Goal: Task Accomplishment & Management: Manage account settings

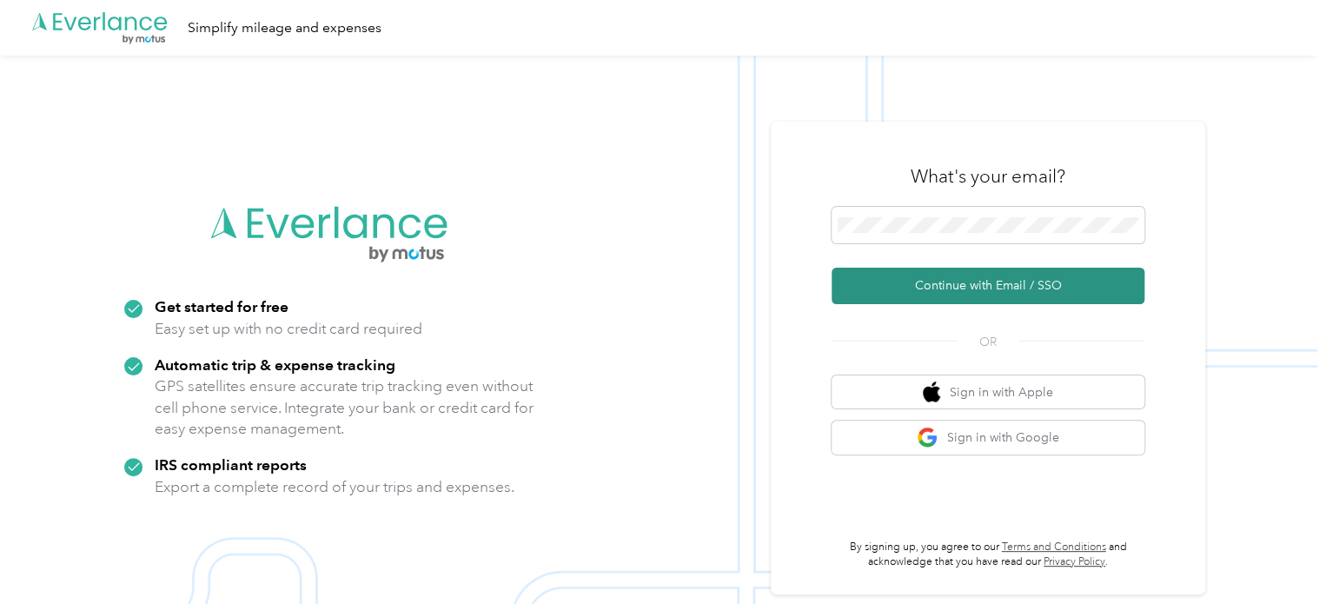
click at [944, 295] on button "Continue with Email / SSO" at bounding box center [988, 286] width 313 height 36
click at [960, 281] on button "Continue with Email / SSO" at bounding box center [988, 286] width 313 height 36
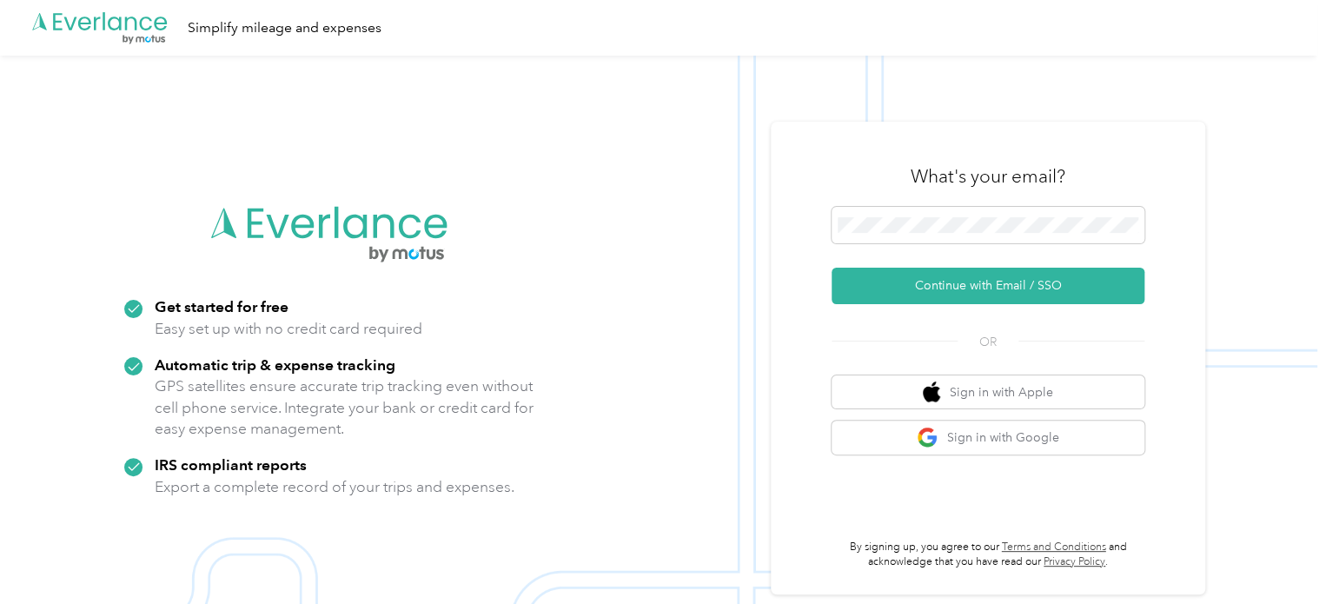
click at [960, 281] on button "Continue with Email / SSO" at bounding box center [988, 286] width 313 height 36
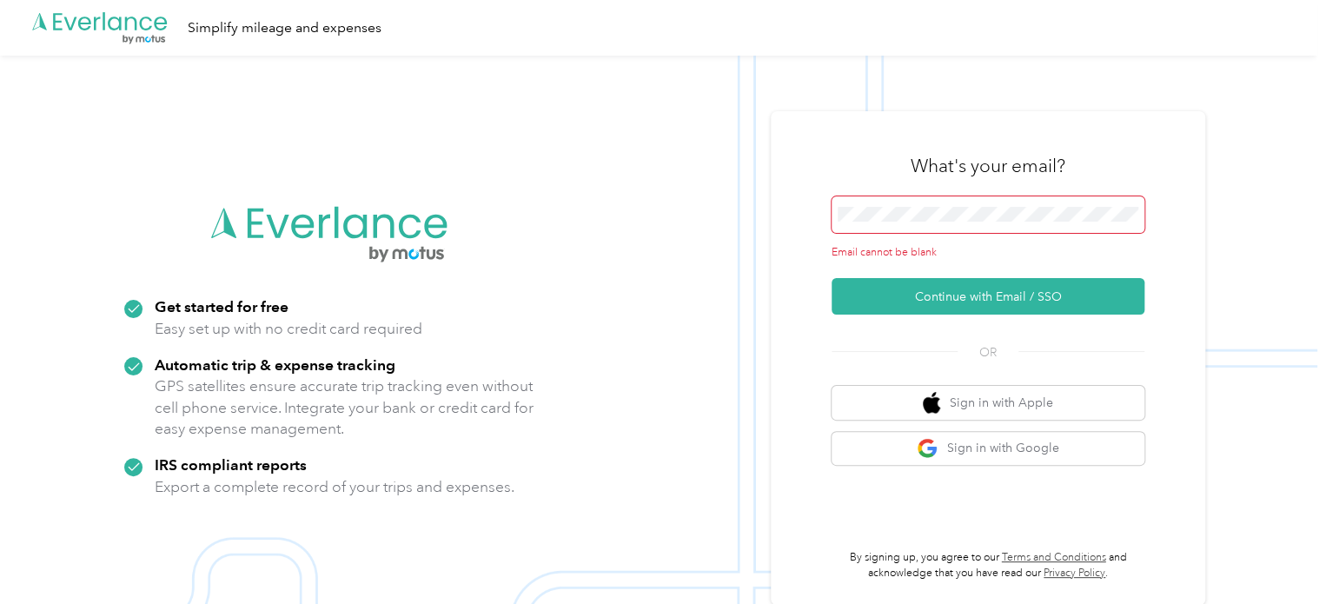
click at [960, 281] on button "Continue with Email / SSO" at bounding box center [988, 296] width 313 height 36
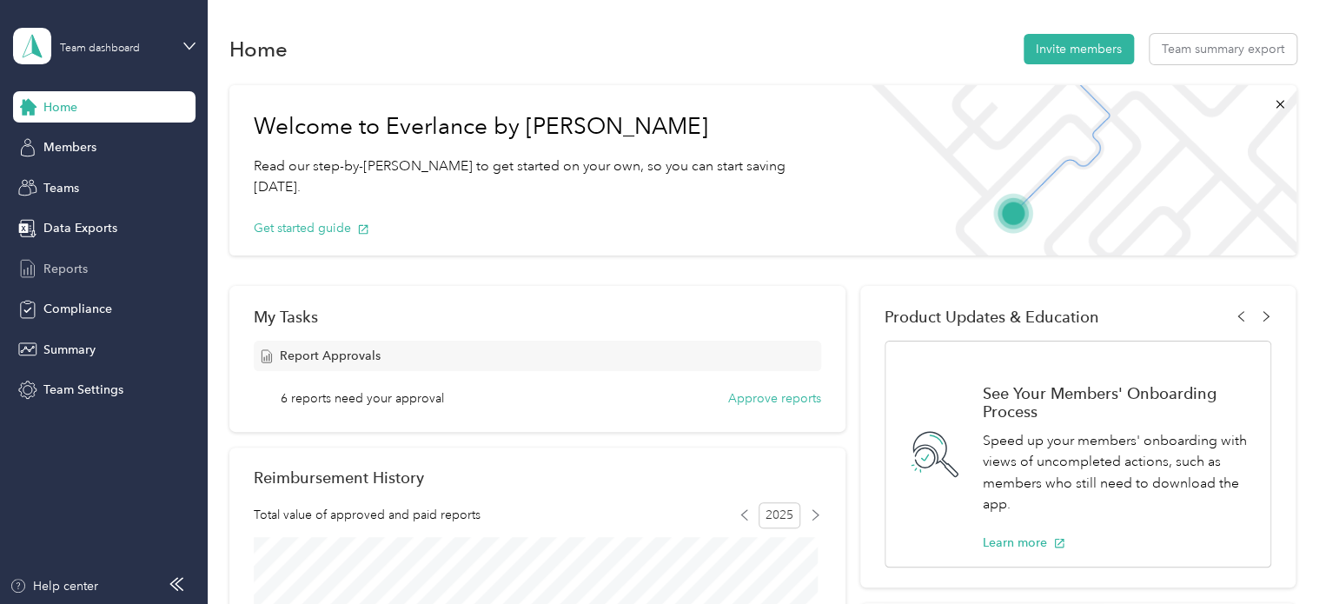
click at [56, 262] on span "Reports" at bounding box center [65, 269] width 44 height 18
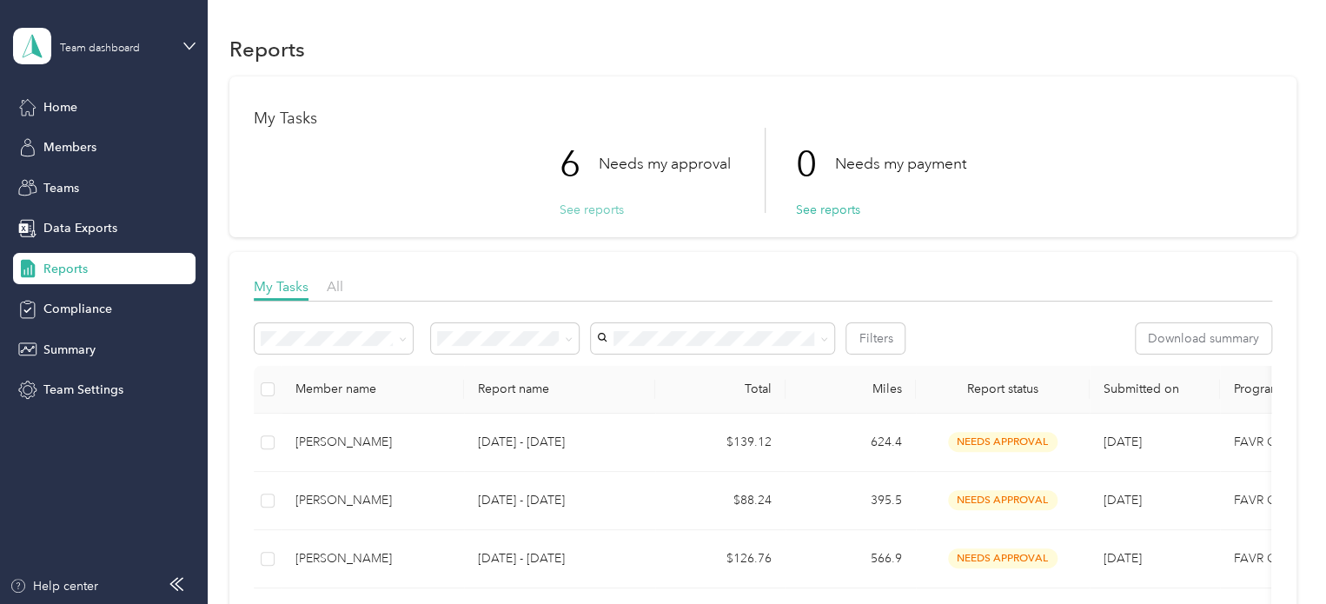
click at [593, 207] on button "See reports" at bounding box center [592, 210] width 64 height 18
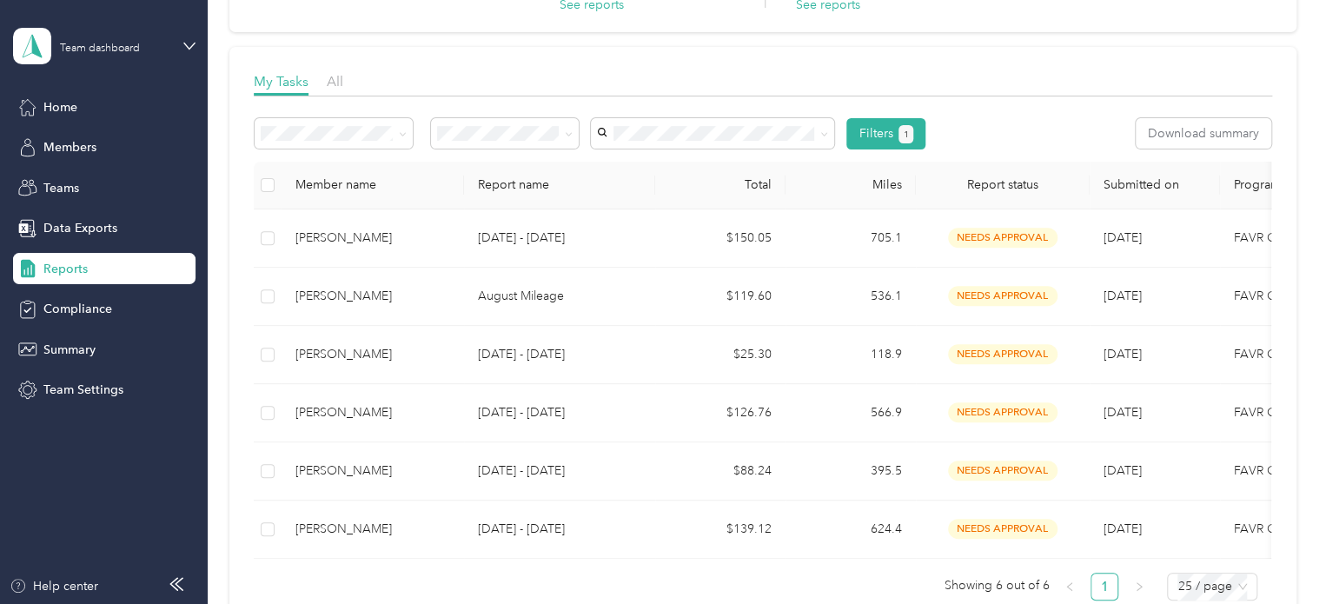
scroll to position [228, 0]
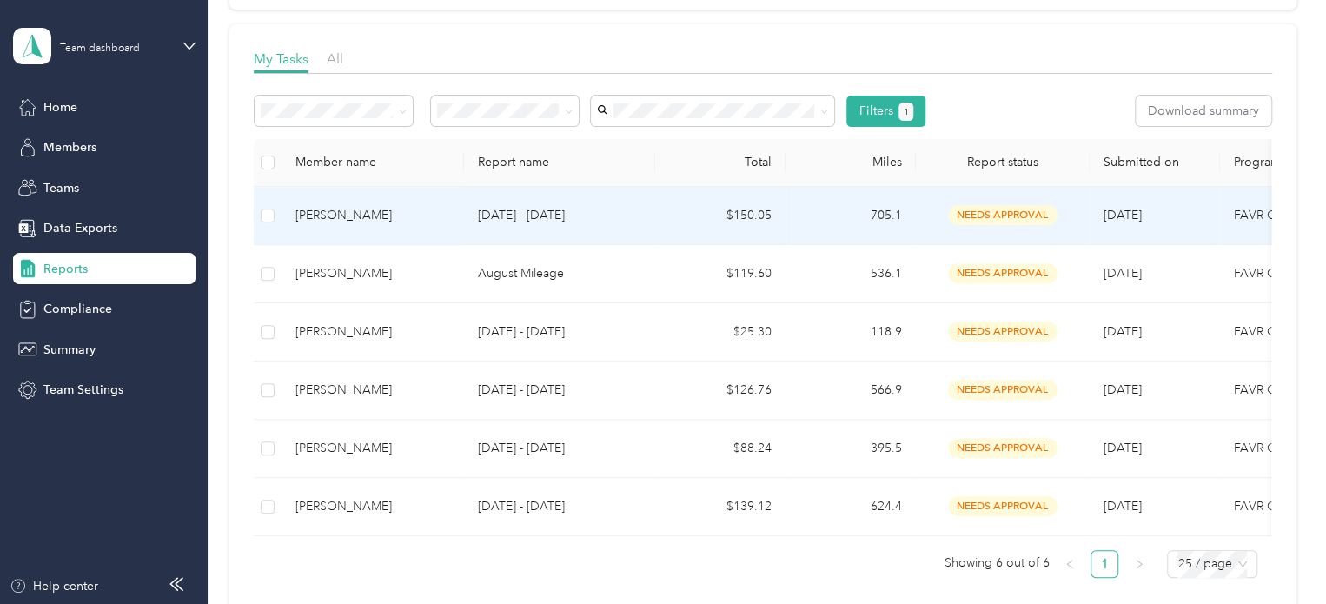
click at [980, 215] on span "needs approval" at bounding box center [1002, 215] width 109 height 20
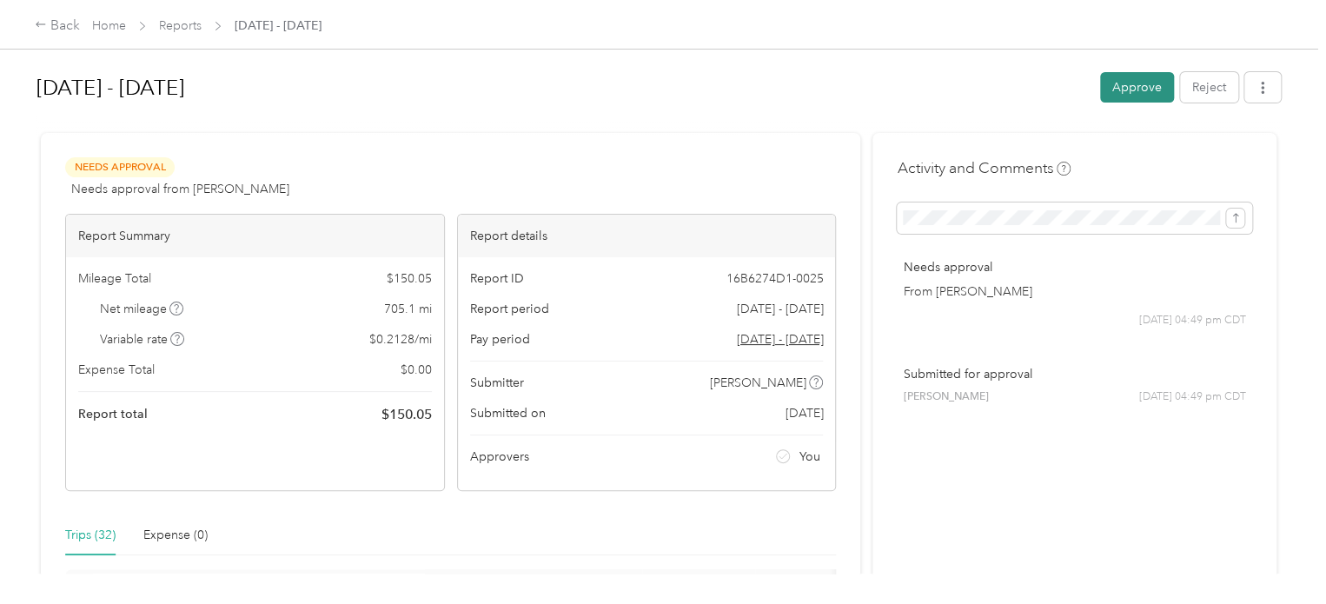
click at [1122, 85] on button "Approve" at bounding box center [1137, 87] width 74 height 30
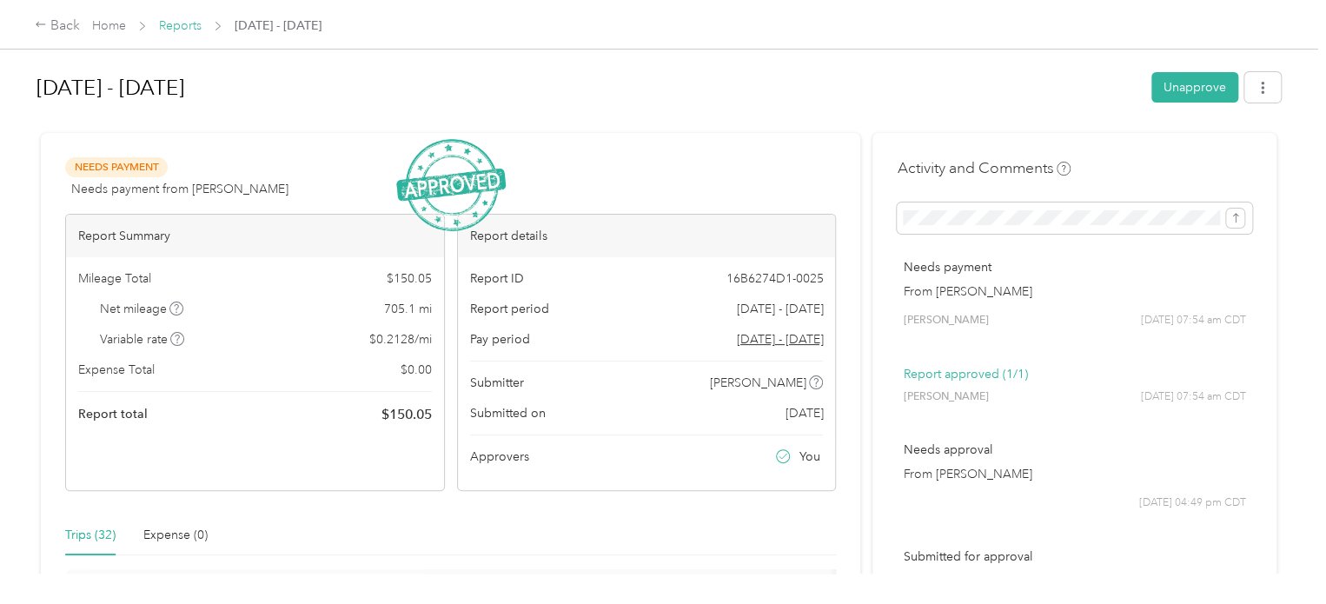
click at [183, 27] on link "Reports" at bounding box center [180, 25] width 43 height 15
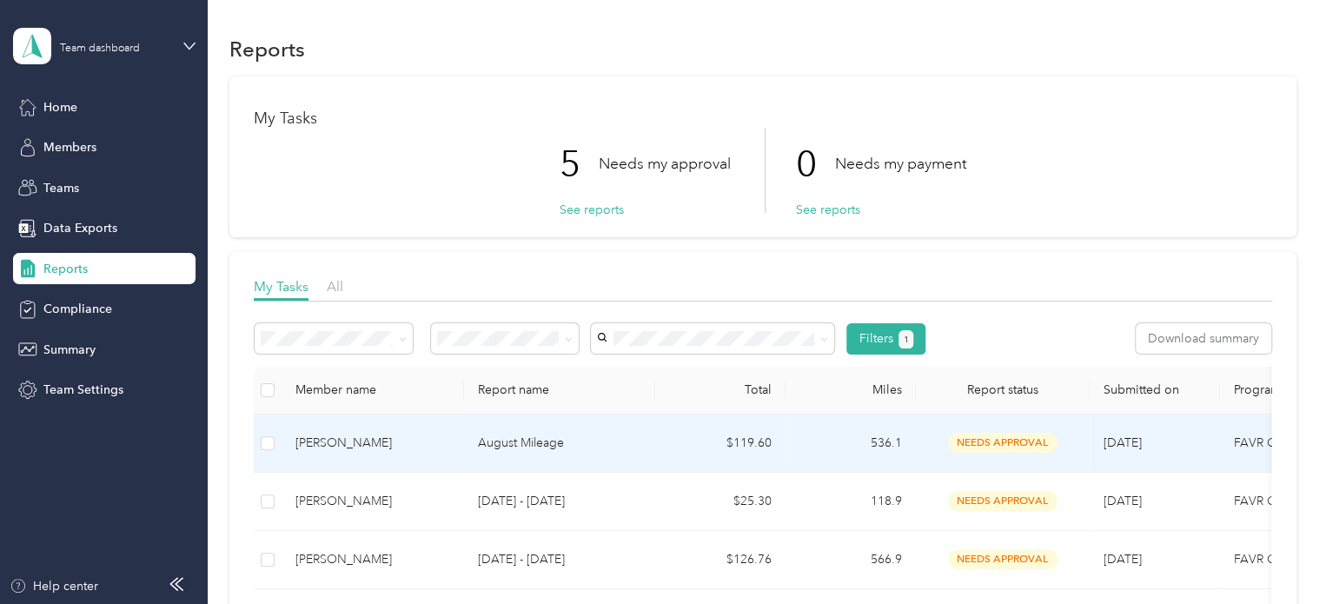
click at [970, 441] on span "needs approval" at bounding box center [1002, 443] width 109 height 20
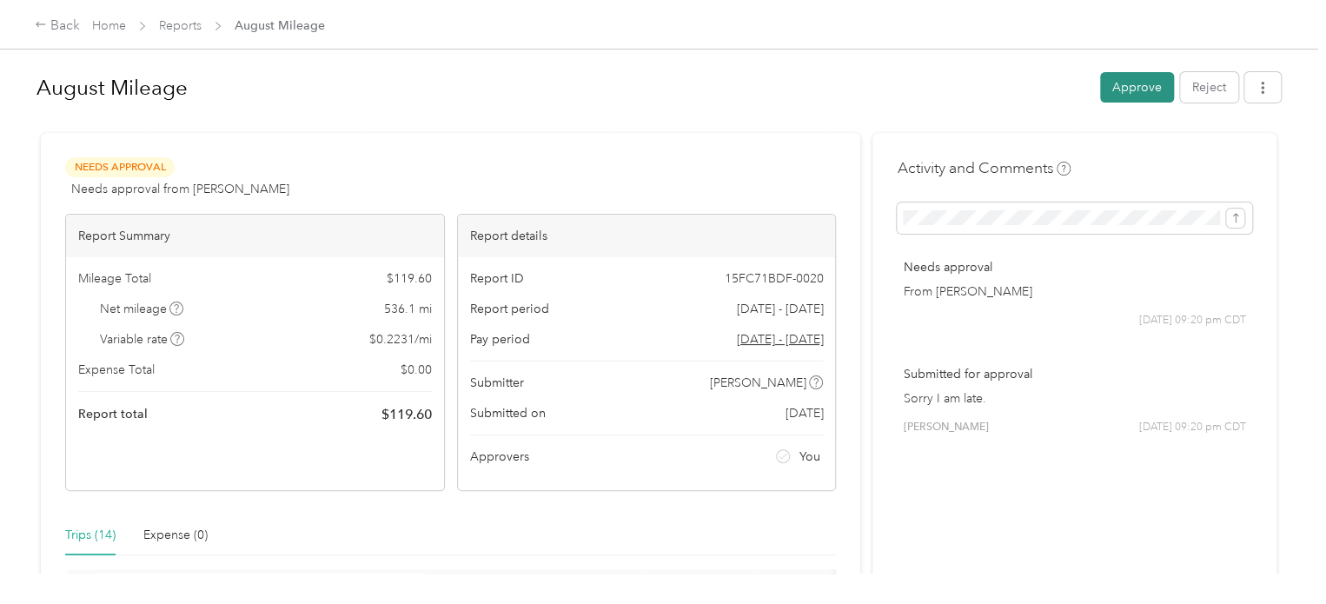
click at [1124, 90] on button "Approve" at bounding box center [1137, 87] width 74 height 30
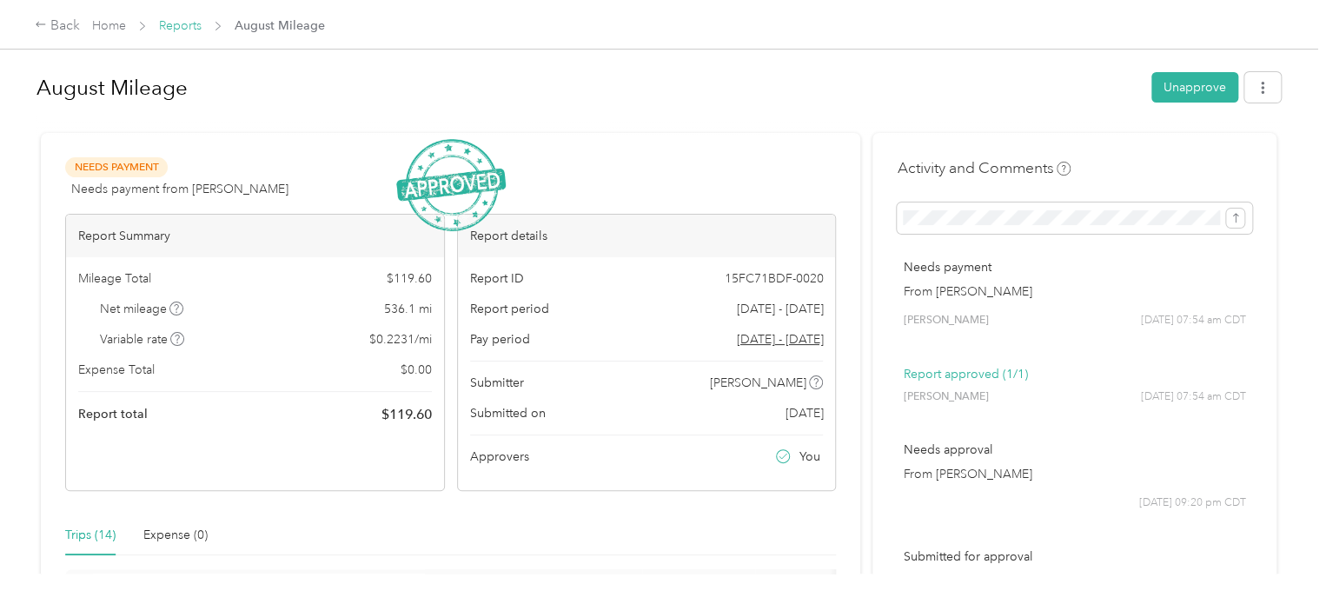
click at [184, 27] on link "Reports" at bounding box center [180, 25] width 43 height 15
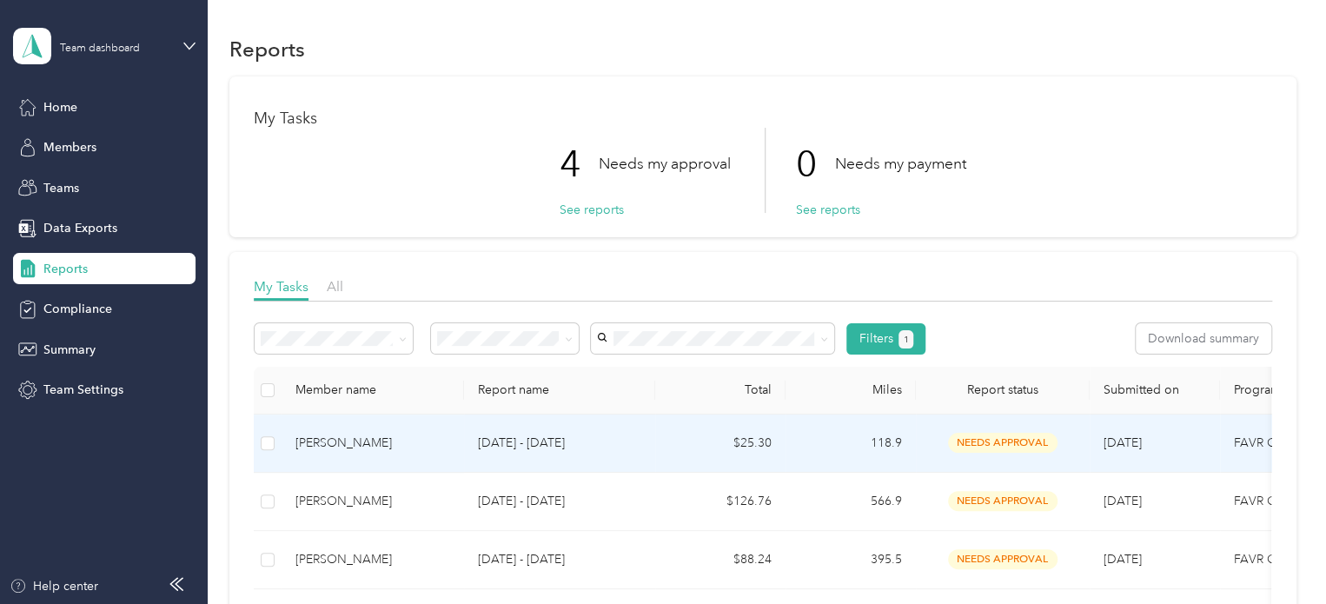
click at [993, 448] on span "needs approval" at bounding box center [1002, 443] width 109 height 20
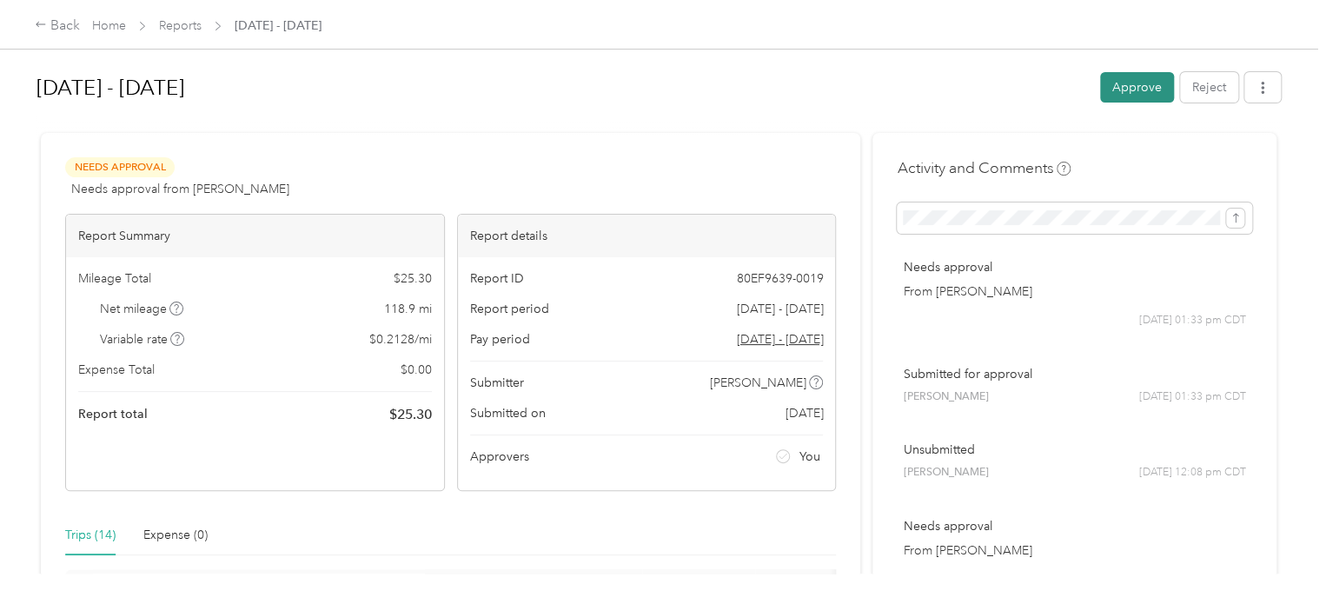
click at [1138, 83] on button "Approve" at bounding box center [1137, 87] width 74 height 30
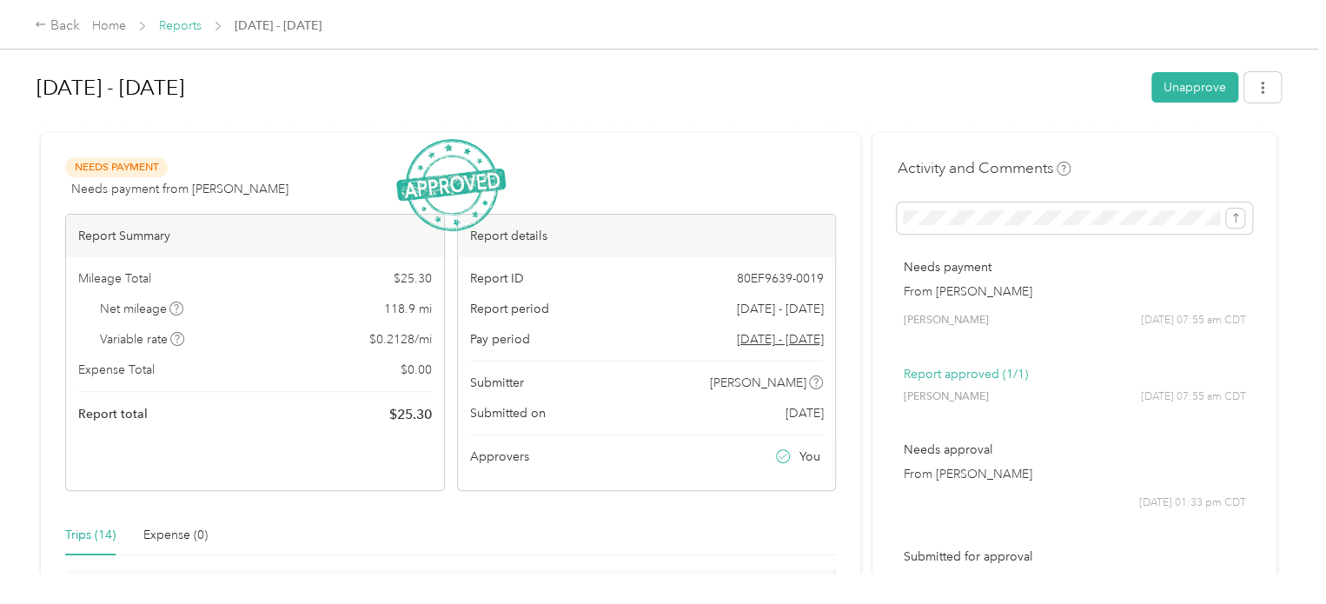
click at [185, 24] on link "Reports" at bounding box center [180, 25] width 43 height 15
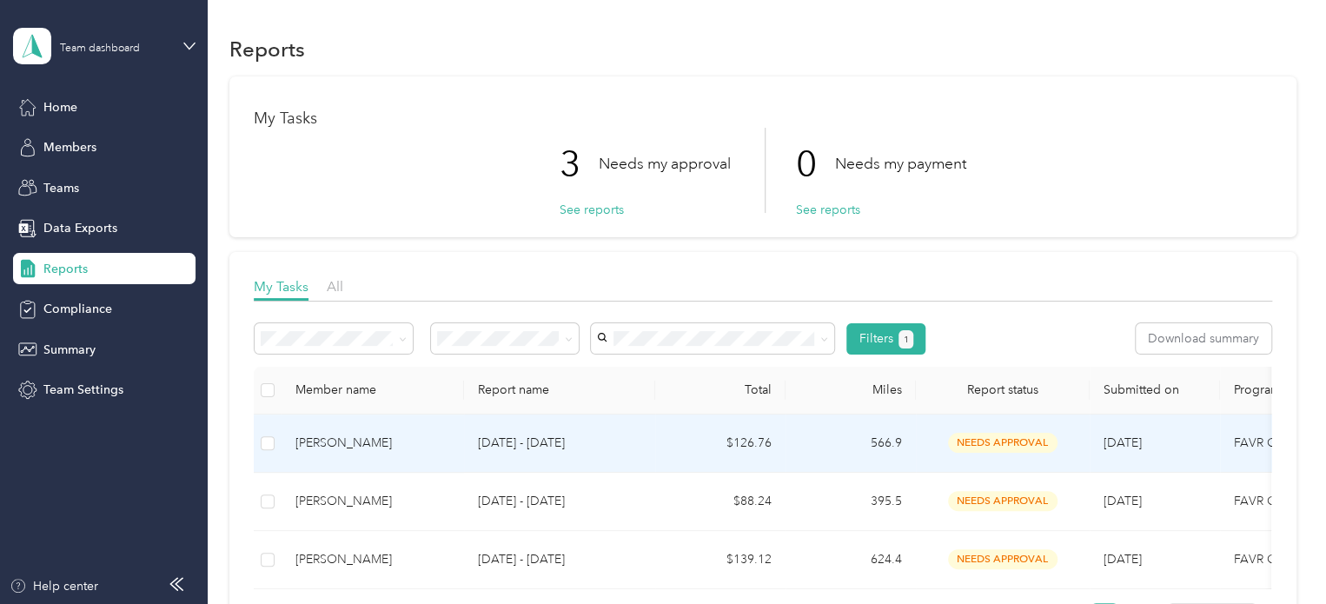
click at [980, 441] on span "needs approval" at bounding box center [1002, 443] width 109 height 20
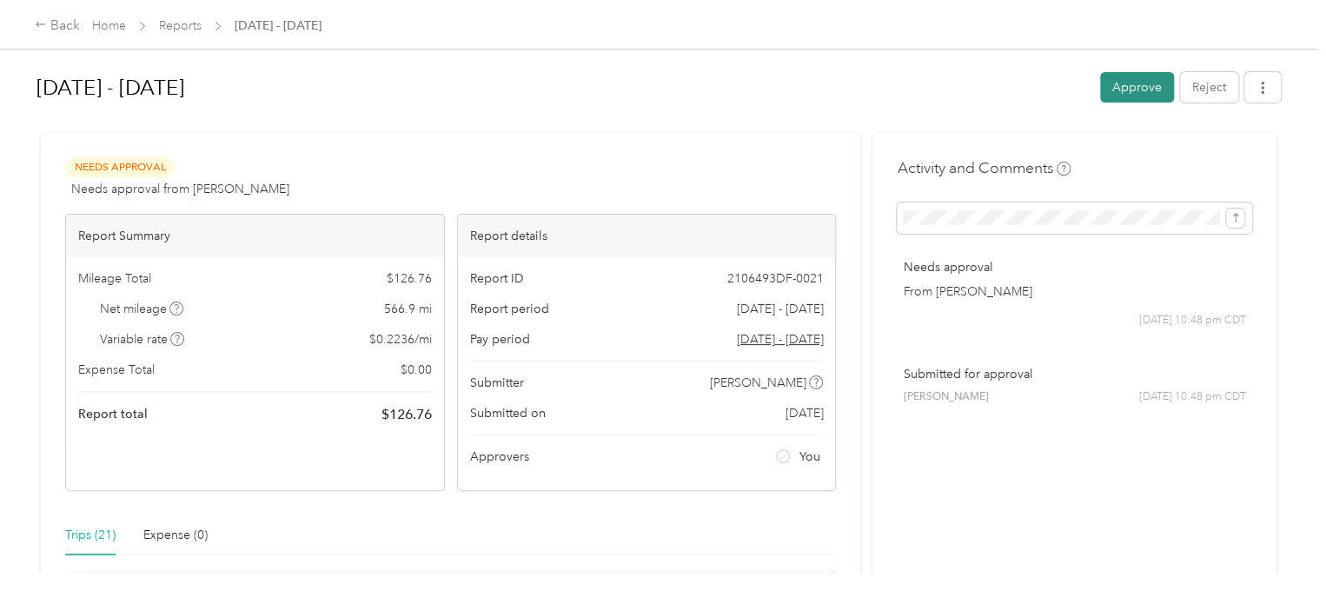
click at [1130, 88] on button "Approve" at bounding box center [1137, 87] width 74 height 30
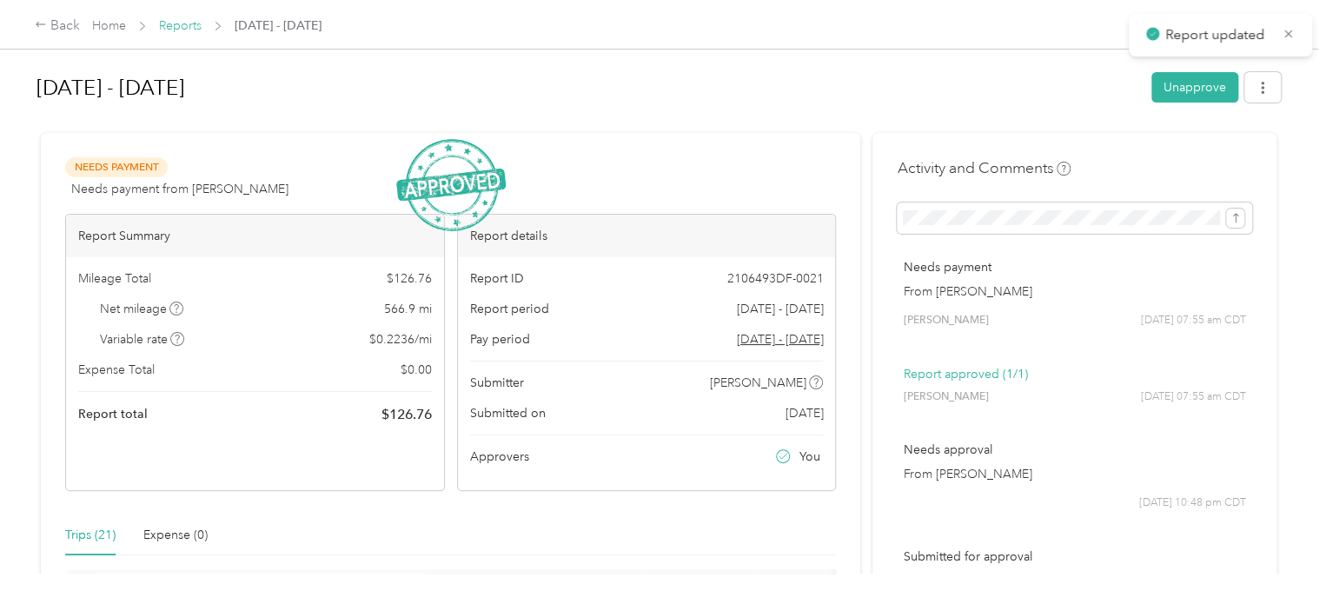
click at [199, 25] on link "Reports" at bounding box center [180, 25] width 43 height 15
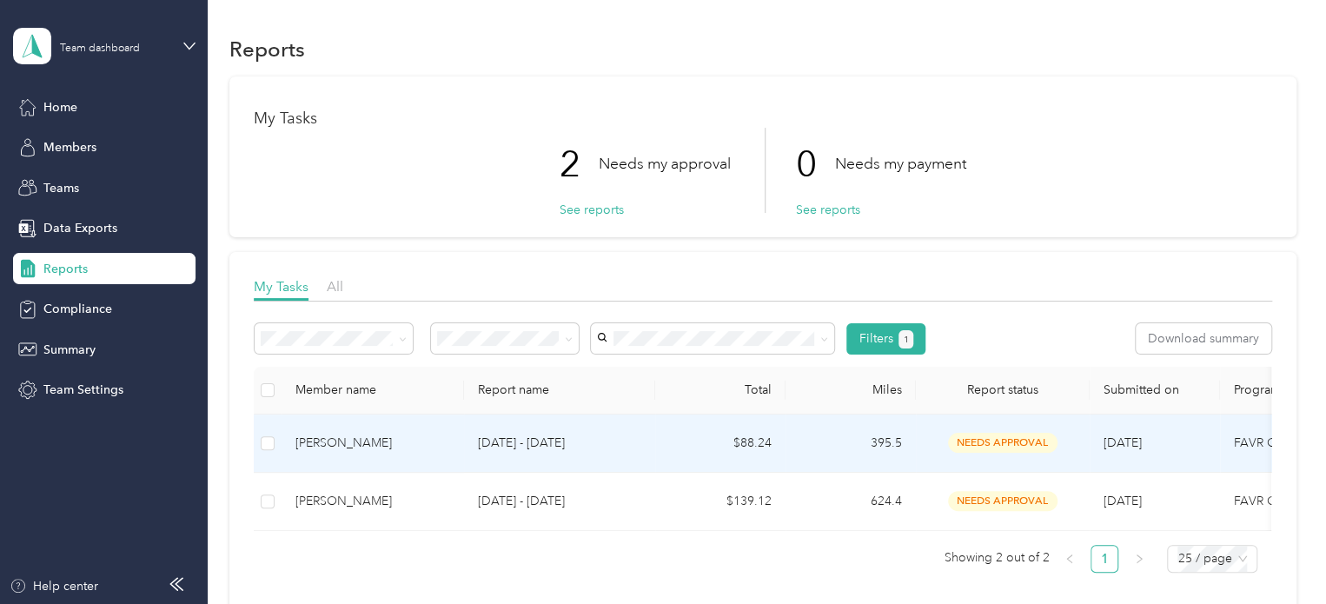
click at [998, 434] on span "needs approval" at bounding box center [1002, 443] width 109 height 20
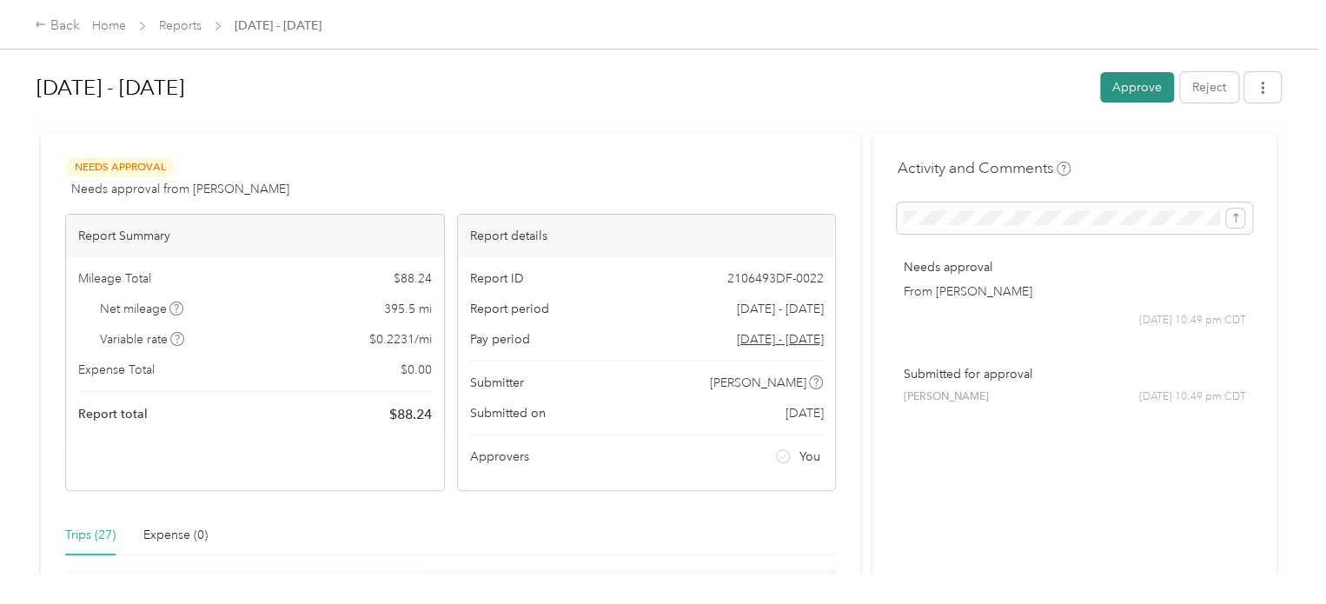
click at [1130, 92] on button "Approve" at bounding box center [1137, 87] width 74 height 30
click at [1130, 92] on div "Approve Reject" at bounding box center [1190, 87] width 181 height 30
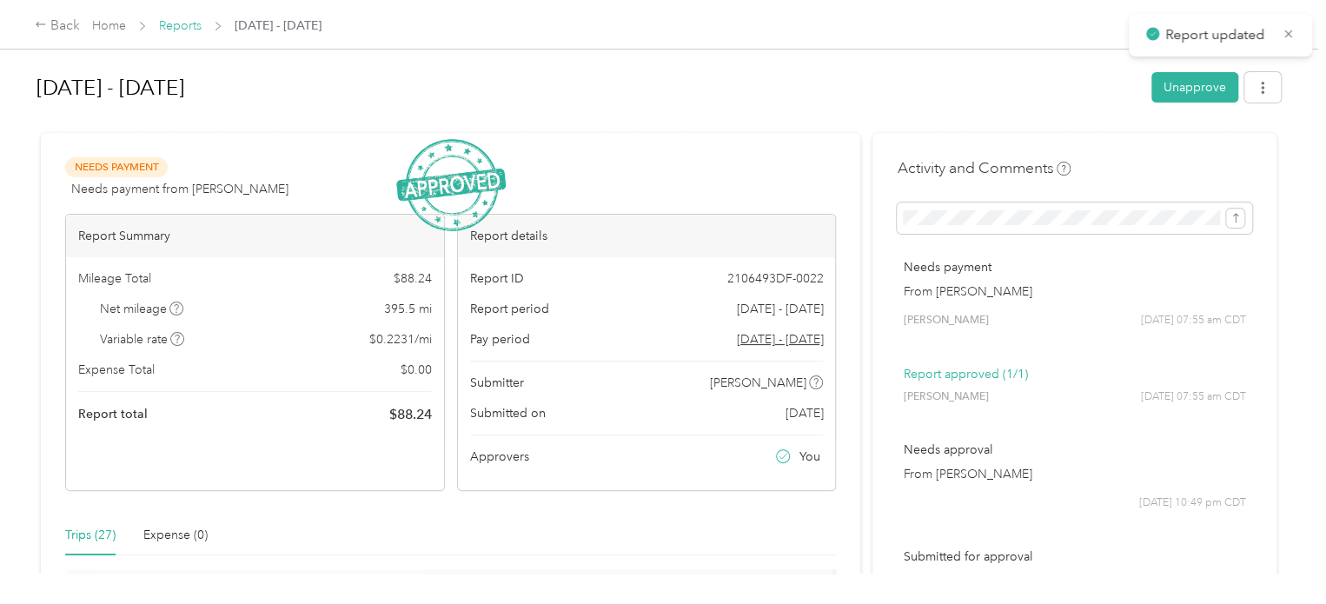
click at [170, 31] on link "Reports" at bounding box center [180, 25] width 43 height 15
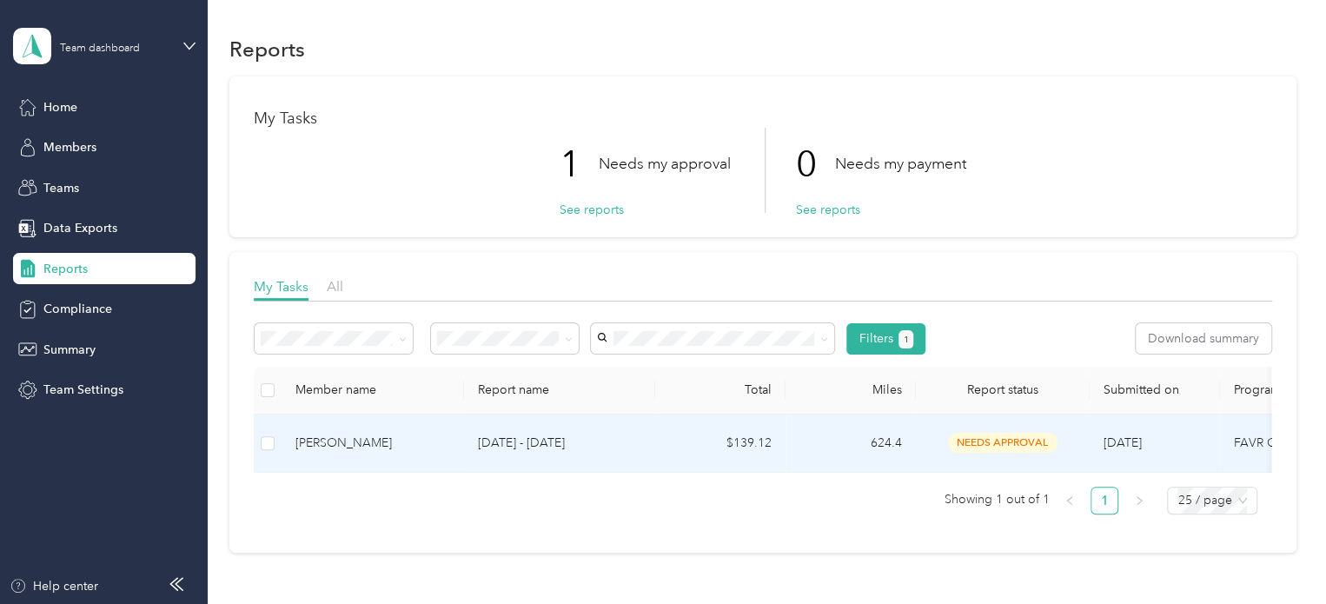
click at [998, 440] on span "needs approval" at bounding box center [1002, 443] width 109 height 20
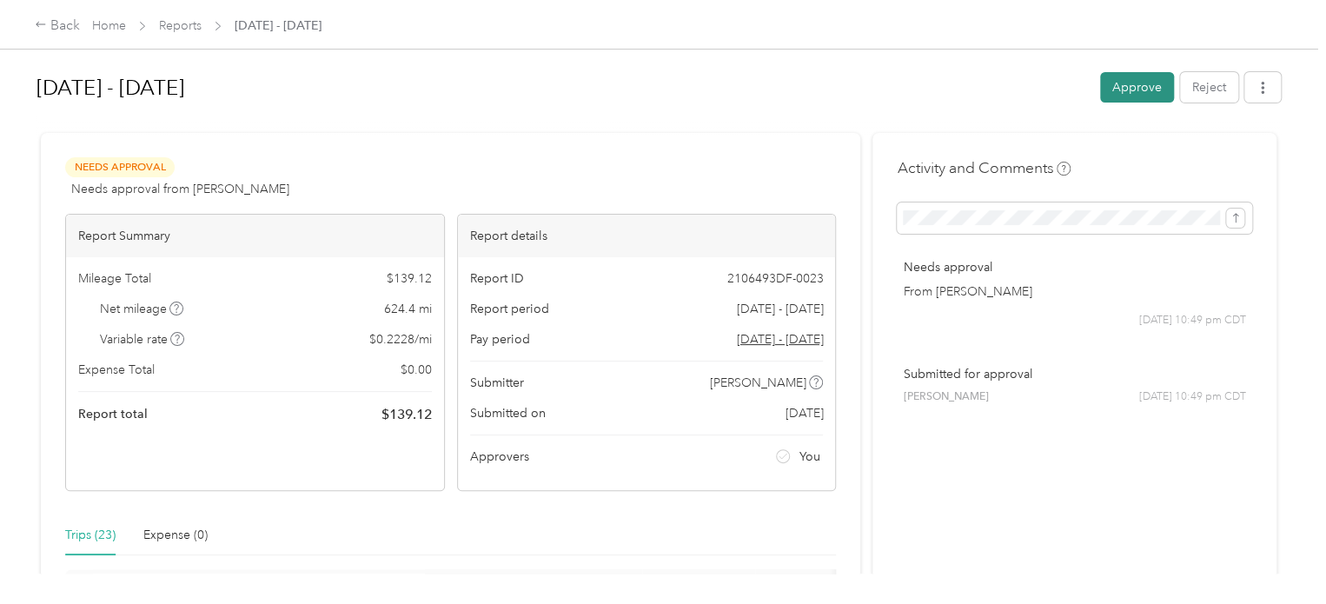
click at [1120, 83] on button "Approve" at bounding box center [1137, 87] width 74 height 30
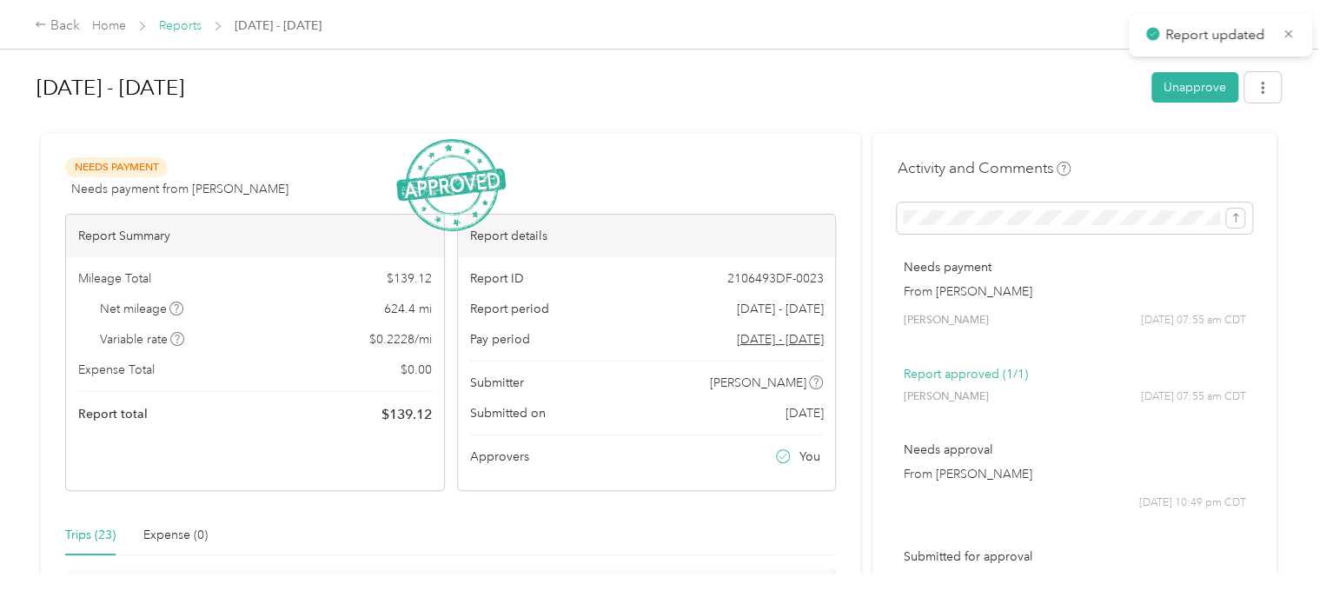
click at [182, 27] on link "Reports" at bounding box center [180, 25] width 43 height 15
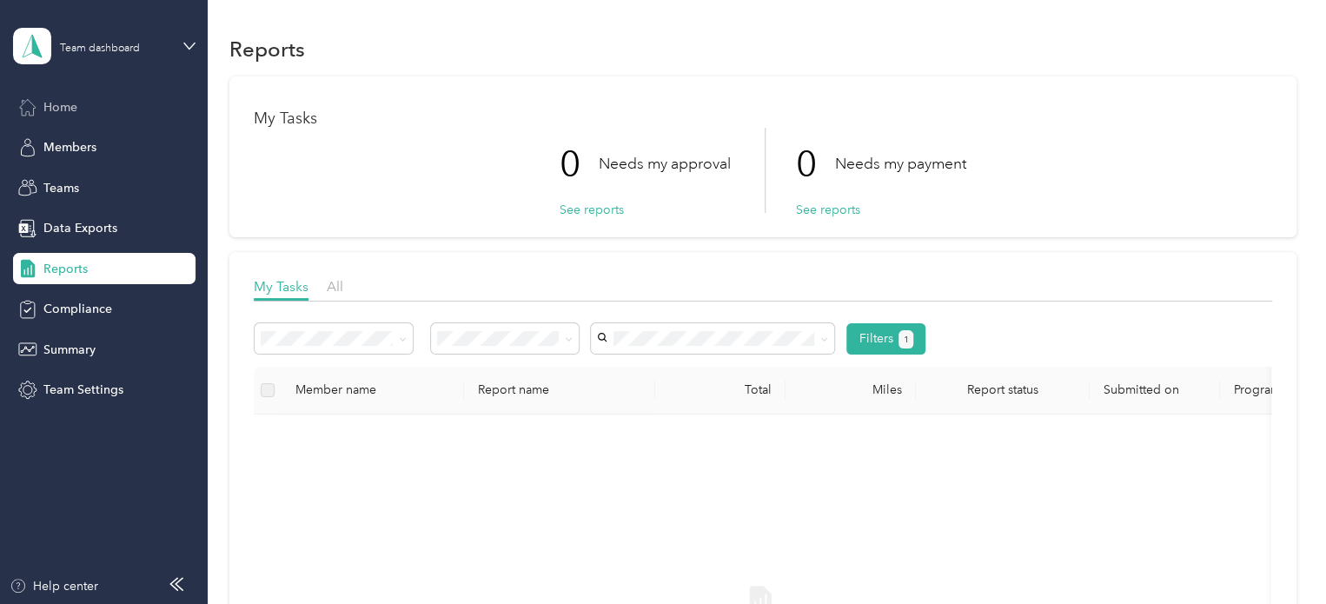
click at [66, 99] on span "Home" at bounding box center [60, 107] width 34 height 18
